Goal: Browse casually: Explore the website without a specific task or goal

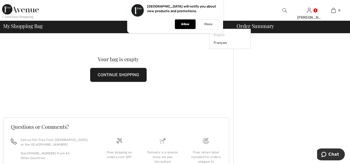
click at [213, 26] on div "Close" at bounding box center [208, 24] width 21 height 10
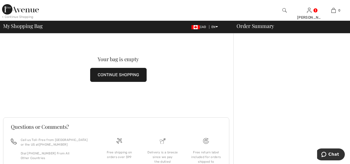
click at [26, 15] on div "< Continue Shopping" at bounding box center [17, 17] width 31 height 5
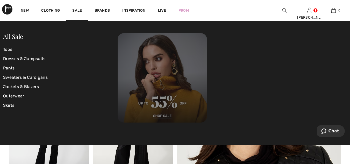
click at [163, 113] on img at bounding box center [162, 77] width 89 height 89
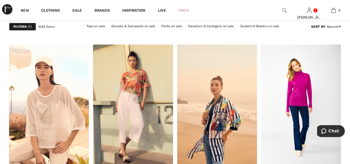
scroll to position [363, 0]
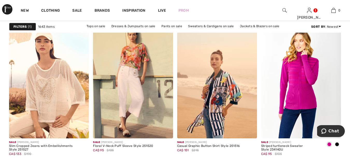
click at [306, 93] on img at bounding box center [301, 79] width 80 height 120
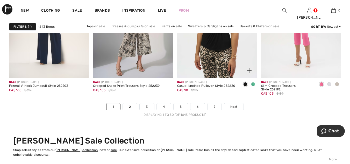
scroll to position [2202, 0]
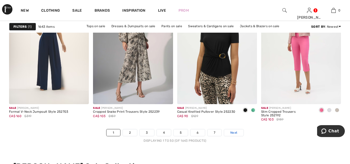
click at [233, 132] on span "Next" at bounding box center [233, 132] width 7 height 5
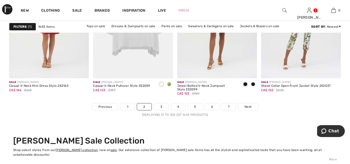
scroll to position [2254, 0]
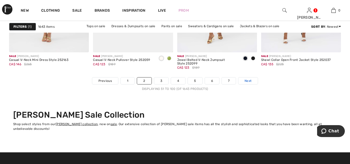
click at [246, 81] on span "Next" at bounding box center [248, 80] width 7 height 5
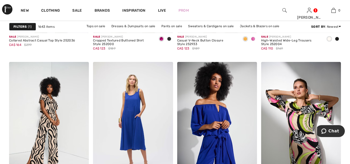
scroll to position [2176, 0]
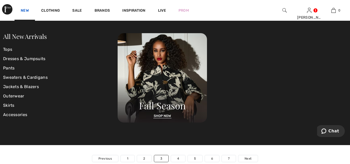
click at [24, 10] on link "New" at bounding box center [25, 10] width 8 height 5
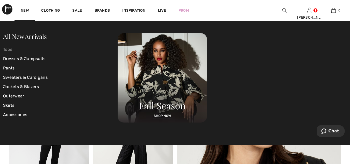
click at [9, 49] on link "Tops" at bounding box center [60, 49] width 114 height 9
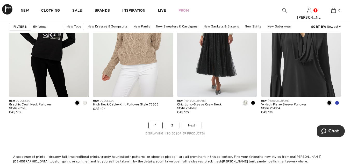
scroll to position [2228, 0]
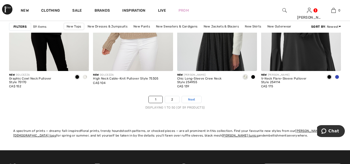
click at [190, 100] on span "Next" at bounding box center [191, 99] width 7 height 5
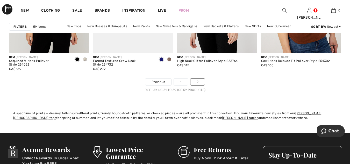
scroll to position [337, 0]
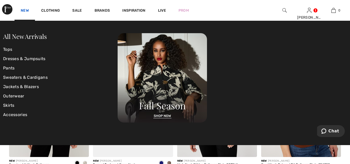
click at [25, 8] on div "New" at bounding box center [25, 10] width 20 height 21
